Goal: Information Seeking & Learning: Learn about a topic

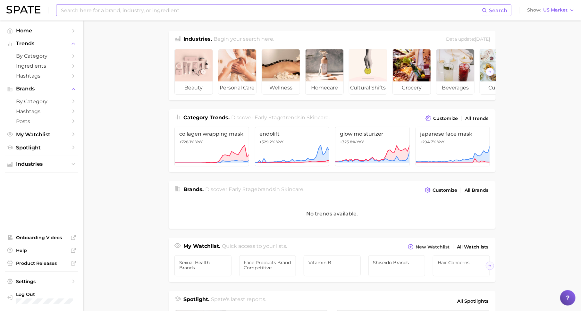
click at [181, 7] on input at bounding box center [270, 10] width 421 height 11
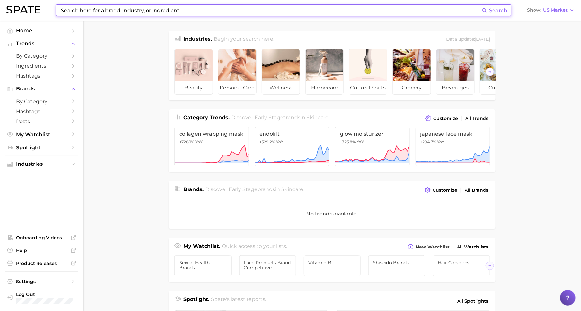
paste input "Eye Vitamins"
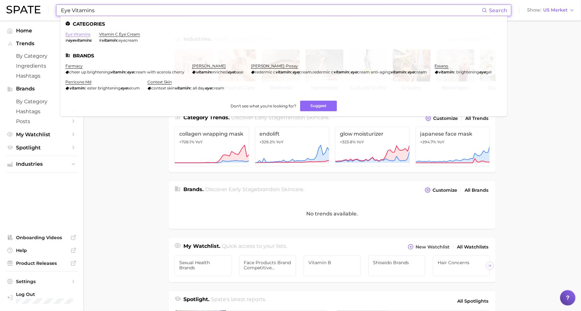
type input "Eye Vitamins"
click at [82, 34] on link "eye vitamins" at bounding box center [77, 34] width 25 height 5
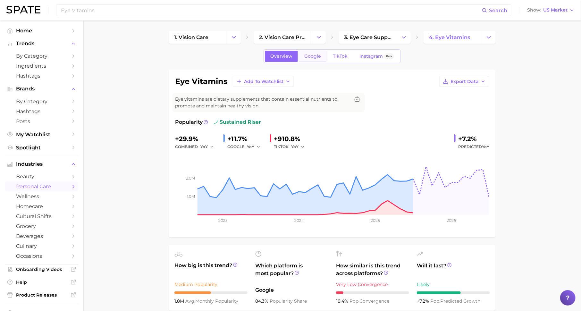
click at [308, 54] on span "Google" at bounding box center [312, 56] width 17 height 5
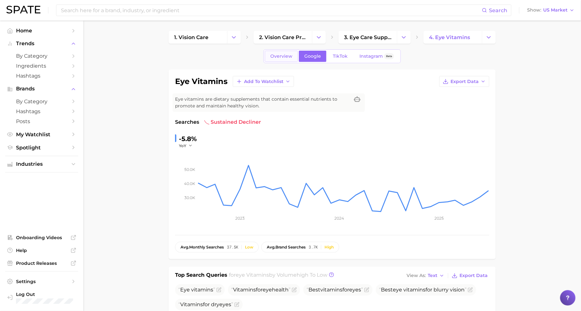
click at [273, 56] on span "Overview" at bounding box center [281, 56] width 22 height 5
